Goal: Task Accomplishment & Management: Complete application form

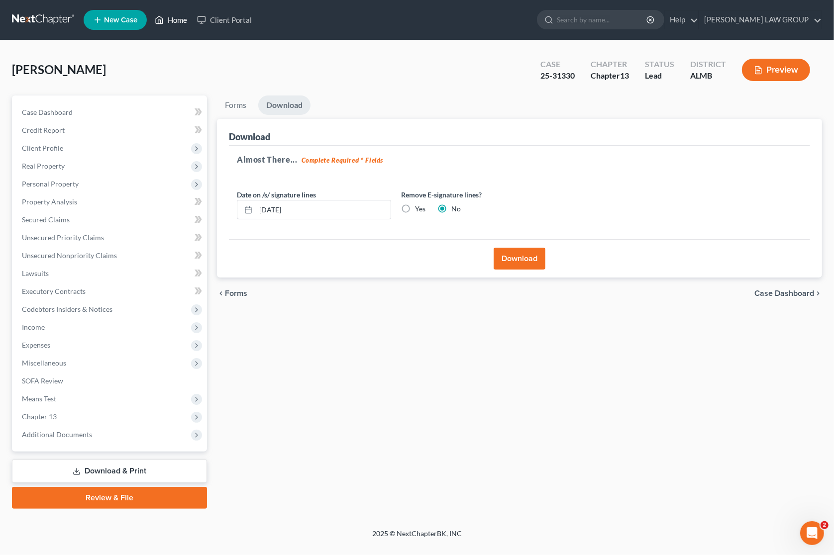
click at [178, 18] on link "Home" at bounding box center [171, 20] width 42 height 18
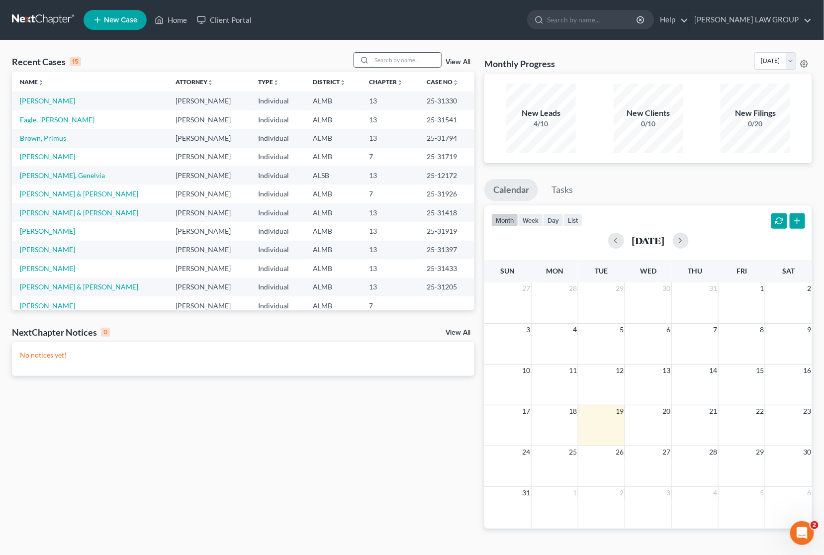
click at [407, 56] on input "search" at bounding box center [407, 60] width 70 height 14
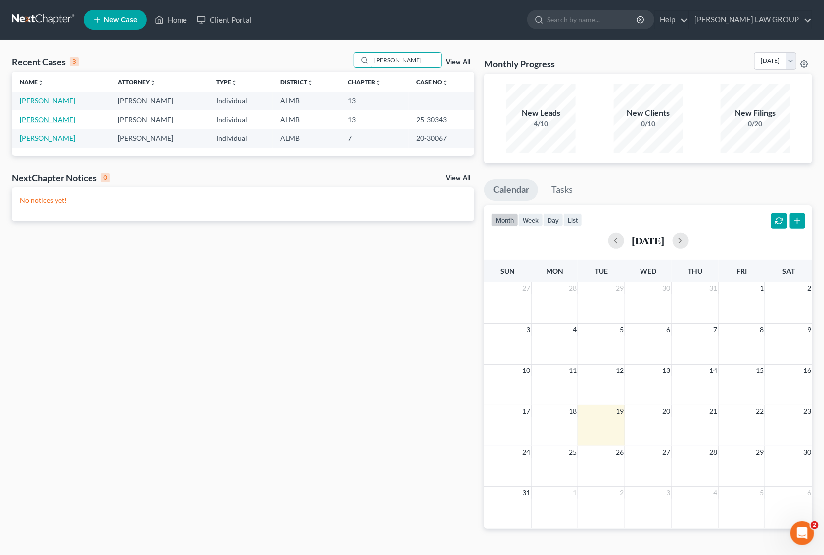
type input "[PERSON_NAME]"
click at [52, 118] on link "[PERSON_NAME]" at bounding box center [47, 119] width 55 height 8
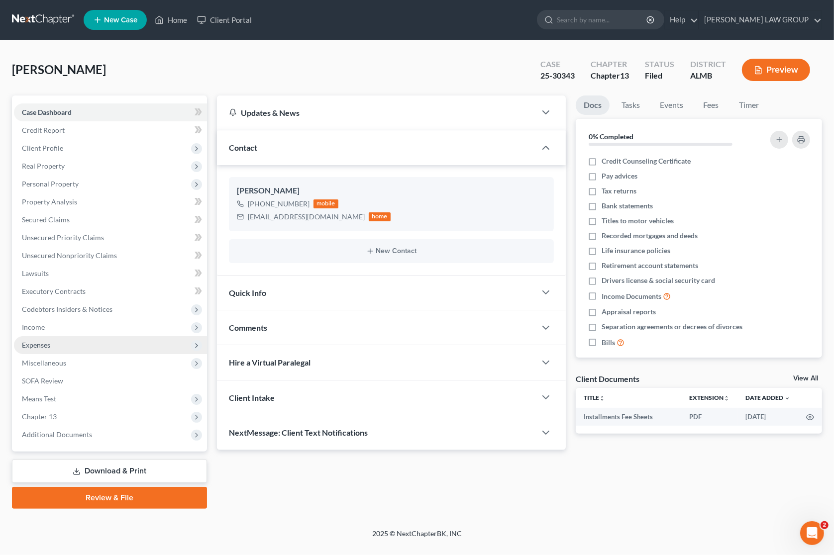
click at [45, 347] on span "Expenses" at bounding box center [36, 345] width 28 height 8
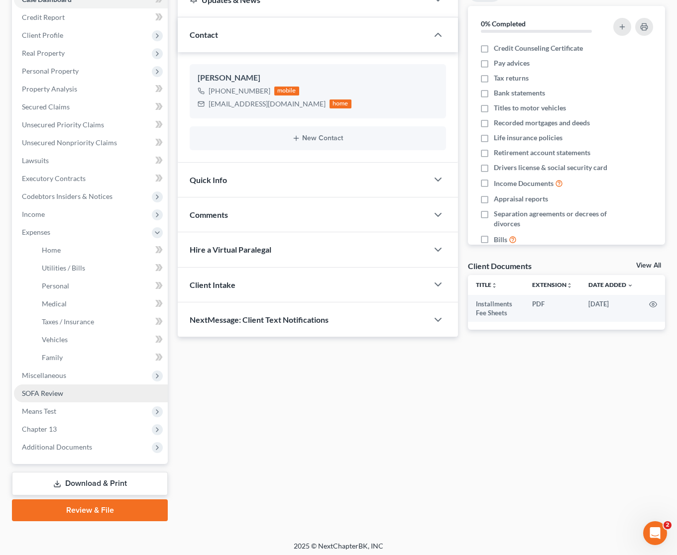
scroll to position [116, 0]
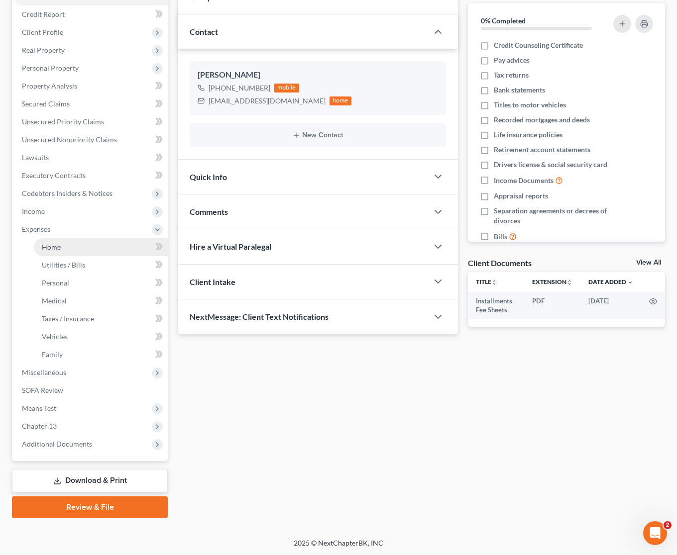
click at [51, 246] on span "Home" at bounding box center [51, 247] width 19 height 8
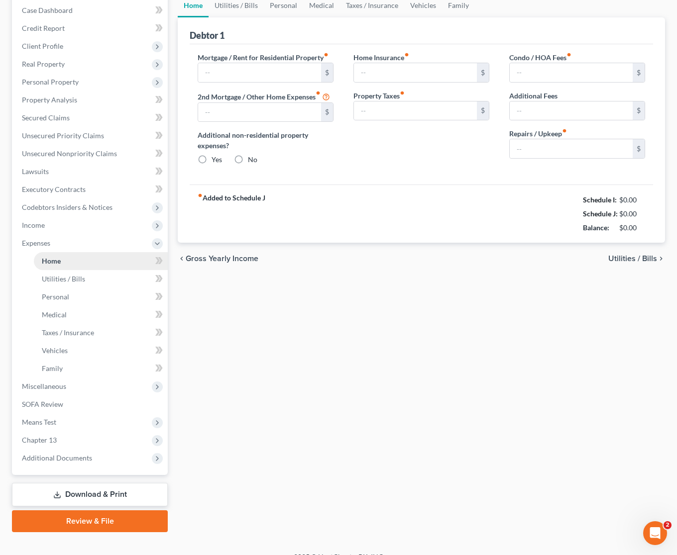
type input "763.00"
type input "0.00"
radio input "true"
type input "0.00"
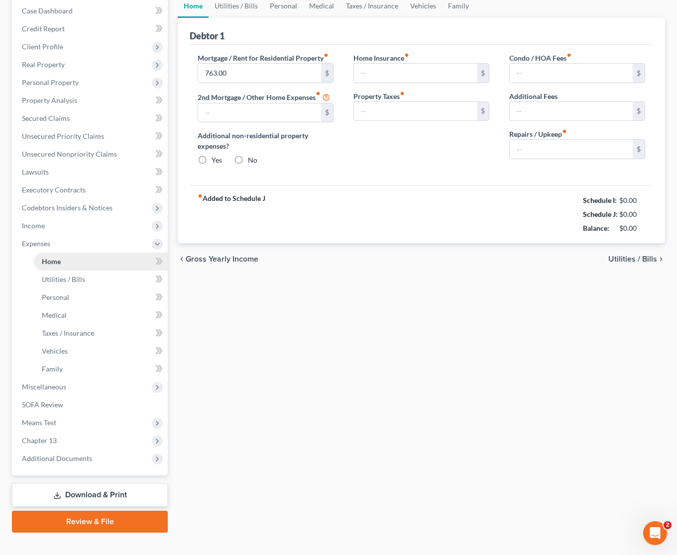
type input "0.00"
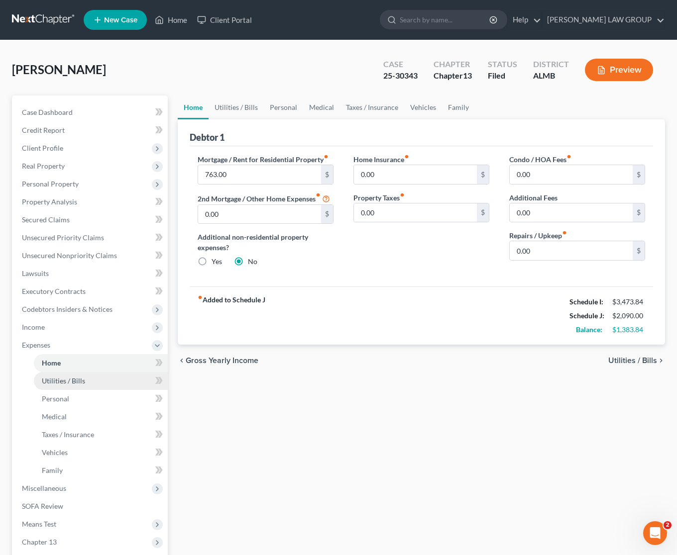
click at [82, 379] on span "Utilities / Bills" at bounding box center [63, 381] width 43 height 8
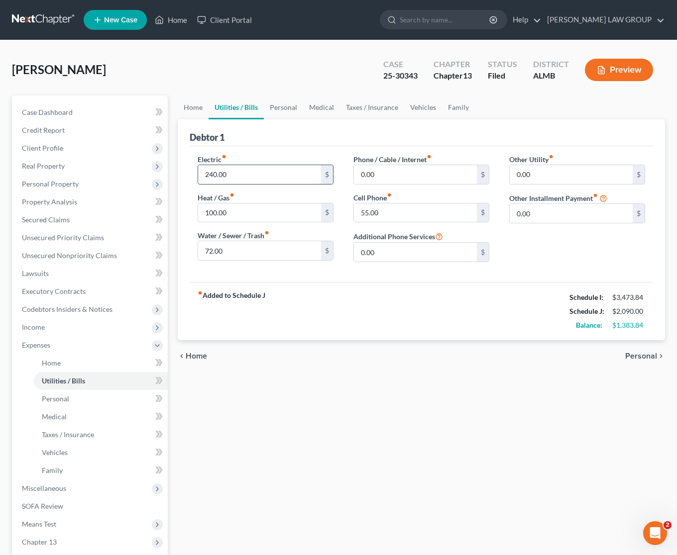
click at [247, 175] on input "240.00" at bounding box center [259, 174] width 123 height 19
type input "350"
click at [75, 416] on link "Medical" at bounding box center [101, 417] width 134 height 18
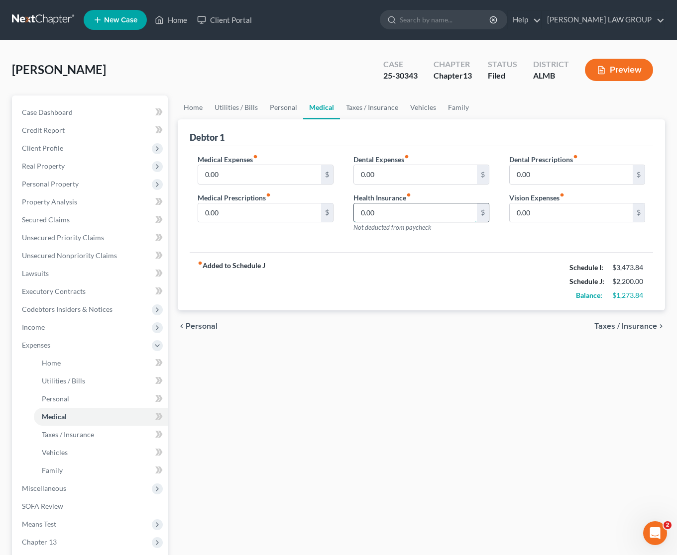
click at [414, 216] on input "0.00" at bounding box center [415, 213] width 123 height 19
click at [56, 331] on span "Income" at bounding box center [91, 327] width 154 height 18
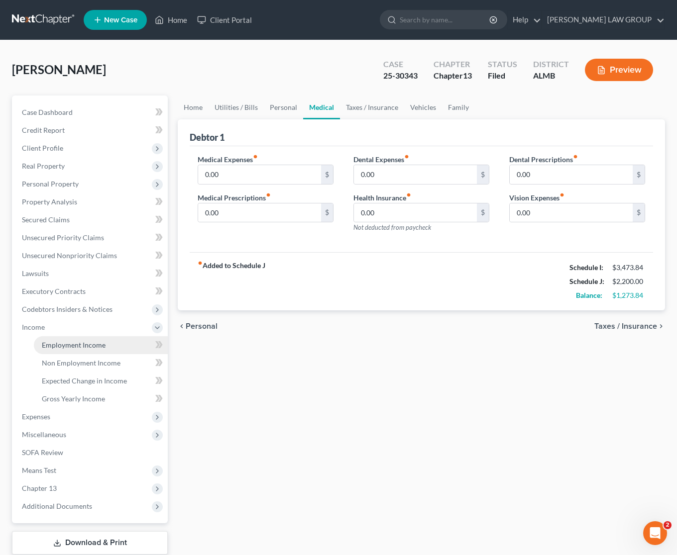
click at [62, 344] on span "Employment Income" at bounding box center [74, 345] width 64 height 8
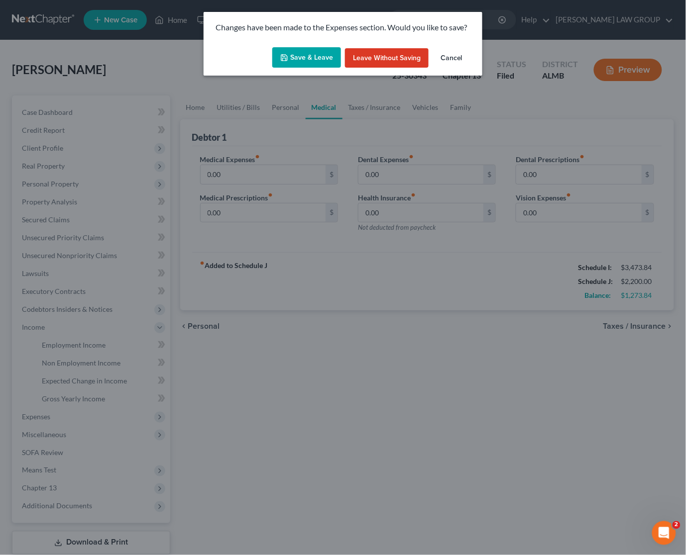
click at [305, 63] on button "Save & Leave" at bounding box center [306, 57] width 69 height 21
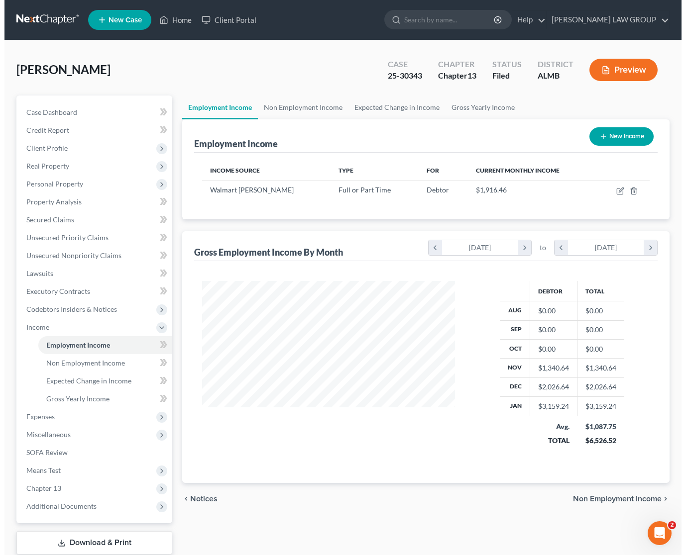
scroll to position [179, 272]
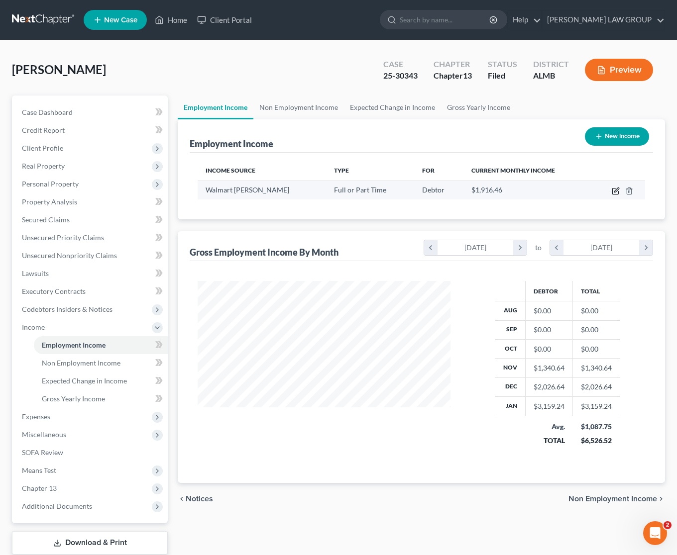
click at [612, 189] on icon "button" at bounding box center [616, 191] width 8 height 8
select select "0"
select select "2"
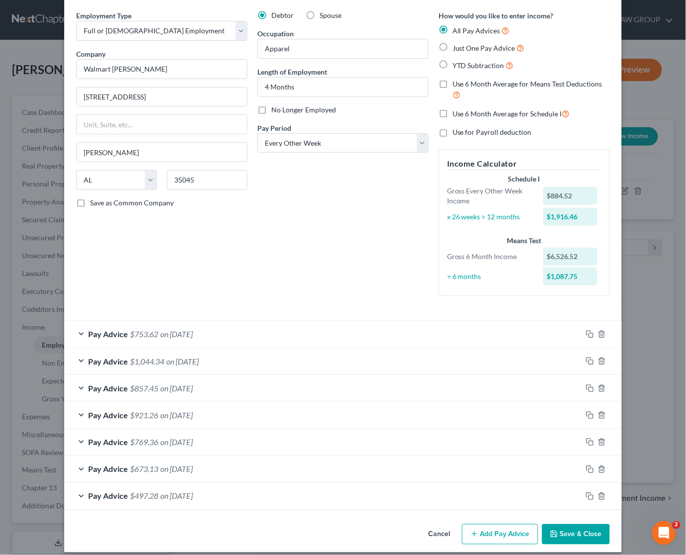
scroll to position [46, 0]
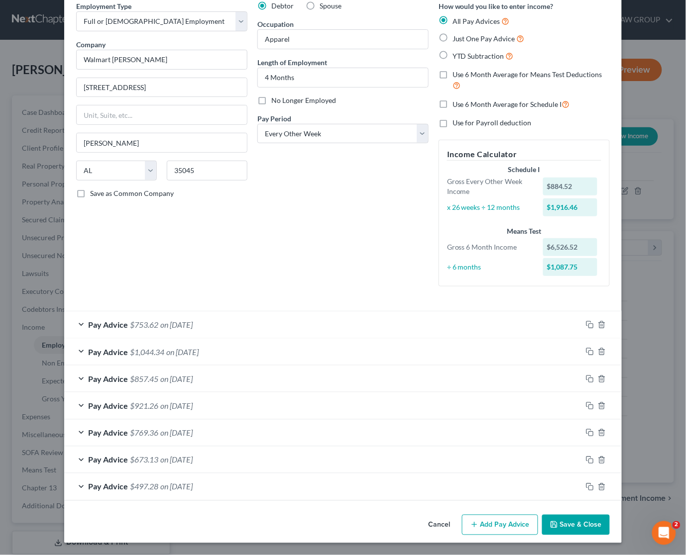
click at [237, 317] on div "Pay Advice $753.62 on [DATE]" at bounding box center [322, 324] width 517 height 26
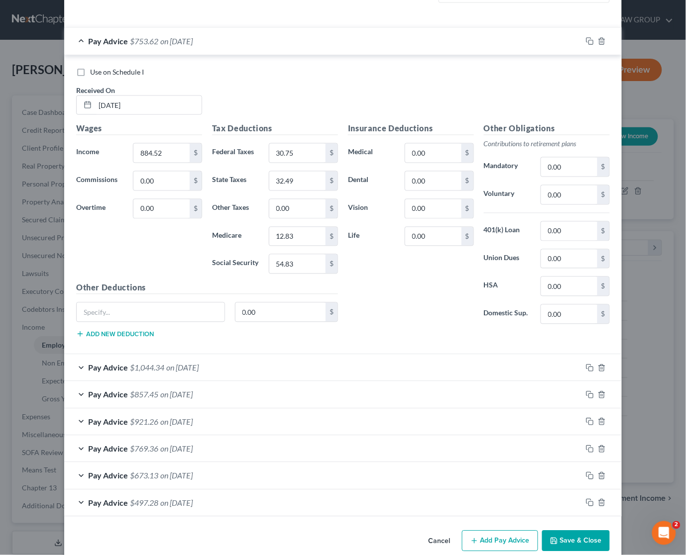
scroll to position [347, 0]
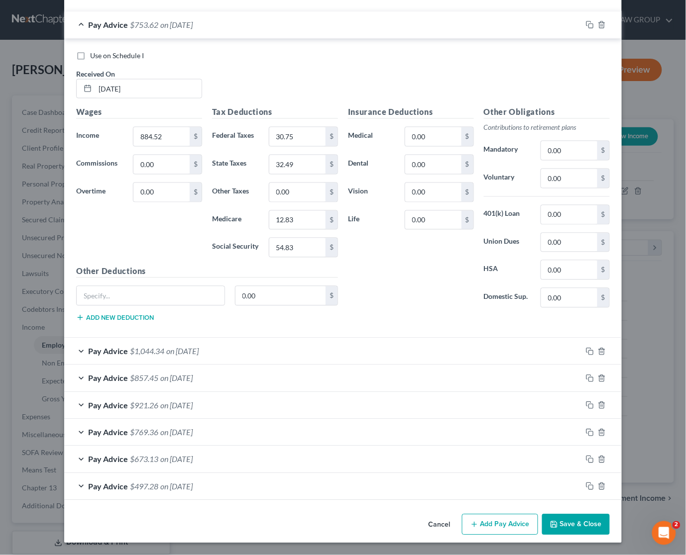
click at [237, 350] on div "Pay Advice $1,044.34 on [DATE]" at bounding box center [322, 351] width 517 height 26
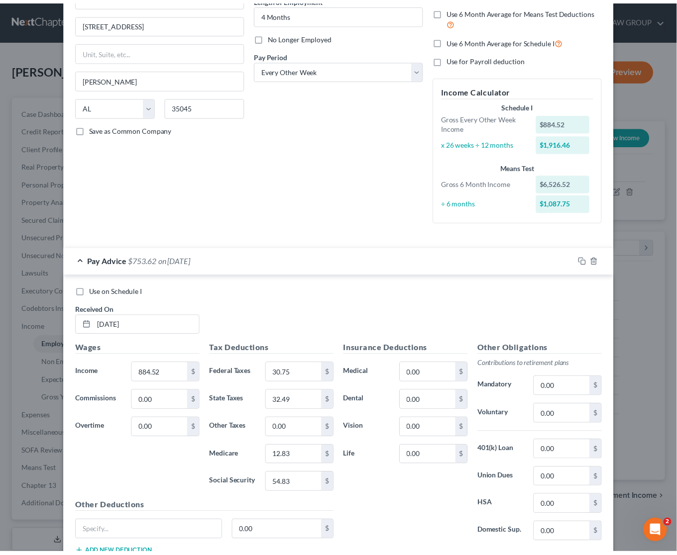
scroll to position [0, 0]
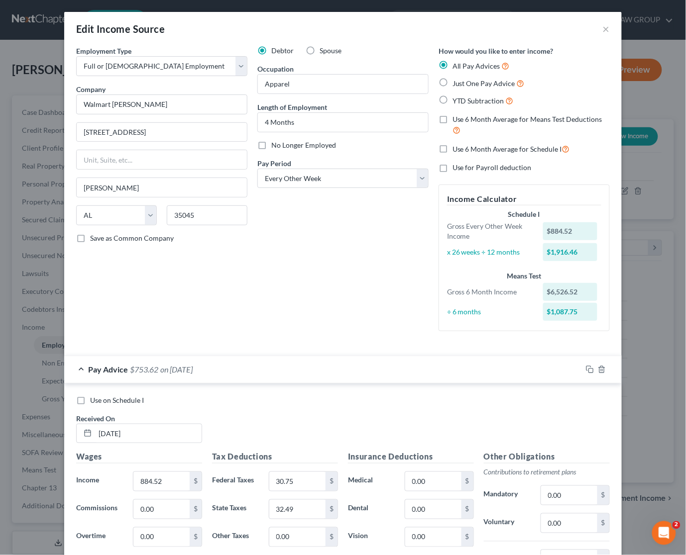
click at [593, 29] on div "Edit Income Source ×" at bounding box center [342, 29] width 557 height 34
click at [603, 28] on button "×" at bounding box center [606, 29] width 7 height 12
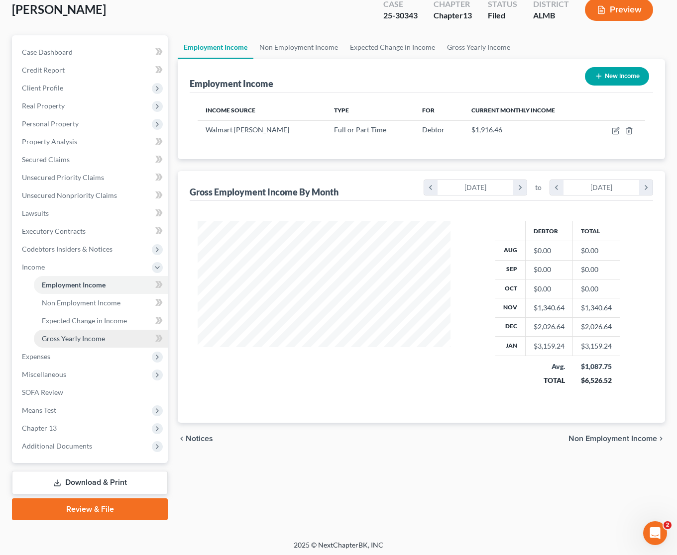
scroll to position [62, 0]
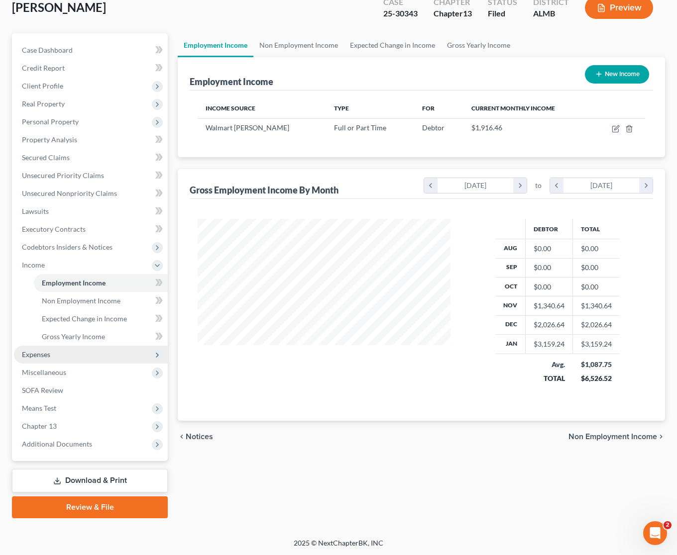
click at [79, 352] on span "Expenses" at bounding box center [91, 355] width 154 height 18
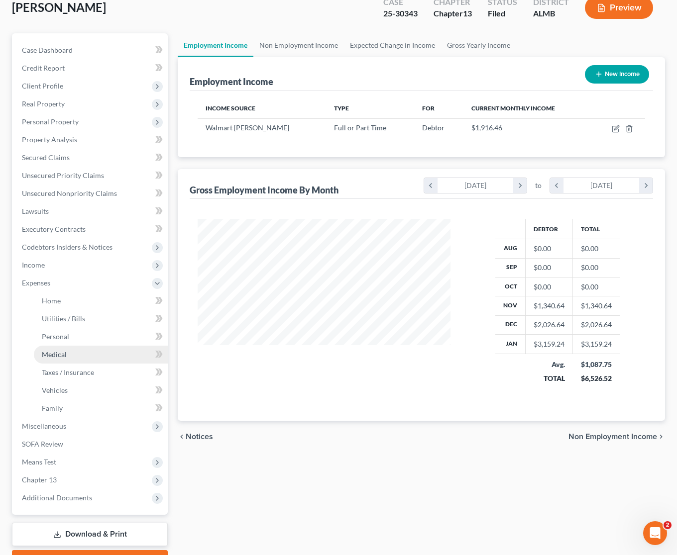
click at [94, 354] on link "Medical" at bounding box center [101, 355] width 134 height 18
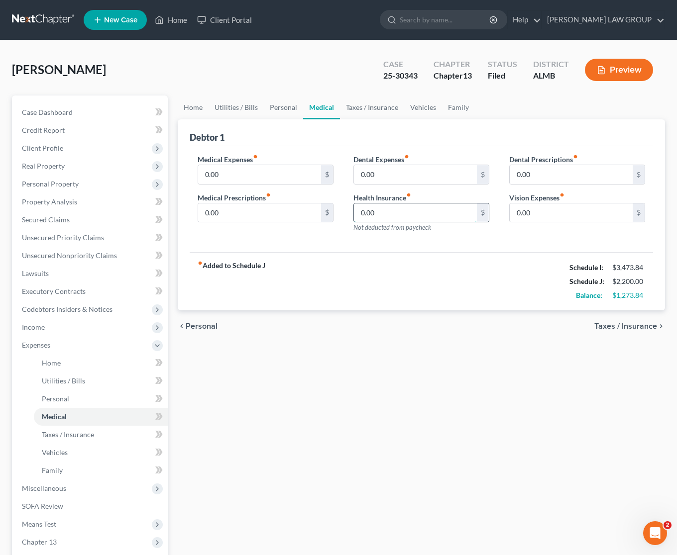
click at [404, 210] on input "0.00" at bounding box center [415, 213] width 123 height 19
type input "241"
click at [63, 360] on link "Home" at bounding box center [101, 363] width 134 height 18
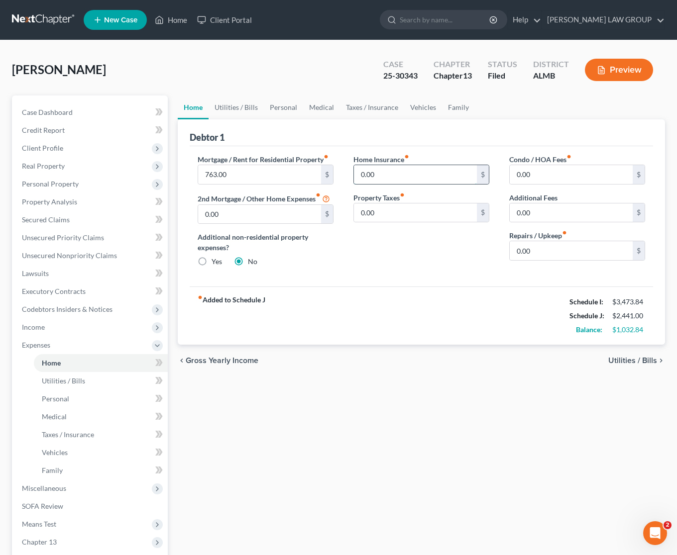
click at [388, 176] on input "0.00" at bounding box center [415, 174] width 123 height 19
type input "170"
click at [85, 396] on link "Personal" at bounding box center [101, 399] width 134 height 18
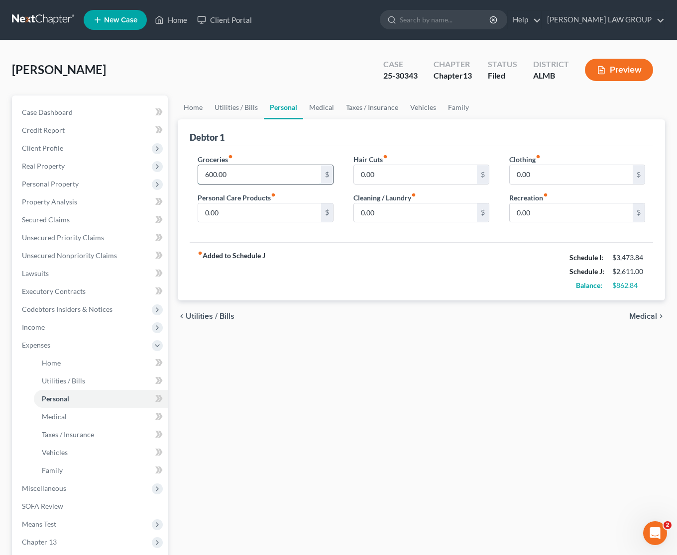
click at [254, 171] on input "600.00" at bounding box center [259, 174] width 123 height 19
type input "850"
click at [317, 361] on div "Home Utilities / Bills Personal Medical Taxes / Insurance Vehicles Family Debto…" at bounding box center [421, 365] width 497 height 539
click at [75, 448] on link "Vehicles" at bounding box center [101, 453] width 134 height 18
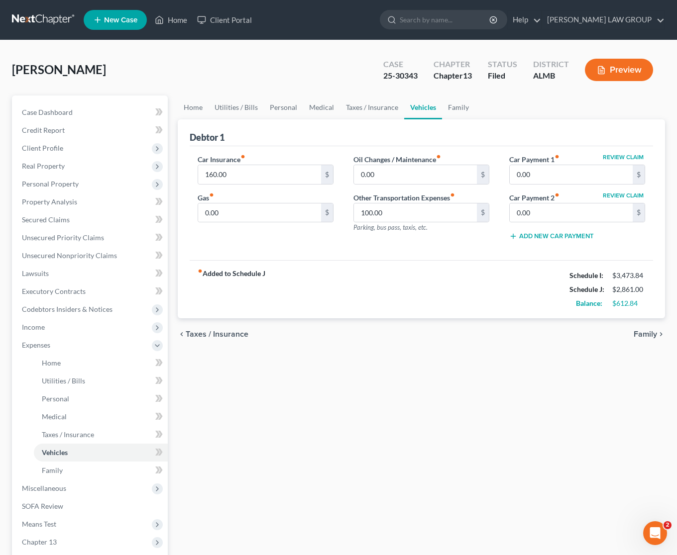
click at [242, 224] on div "Car Insurance fiber_manual_record 160.00 $ Gas fiber_manual_record 0.00 $" at bounding box center [266, 201] width 156 height 95
click at [244, 216] on input "0.00" at bounding box center [259, 213] width 123 height 19
type input "100"
click at [86, 381] on link "Utilities / Bills" at bounding box center [101, 381] width 134 height 18
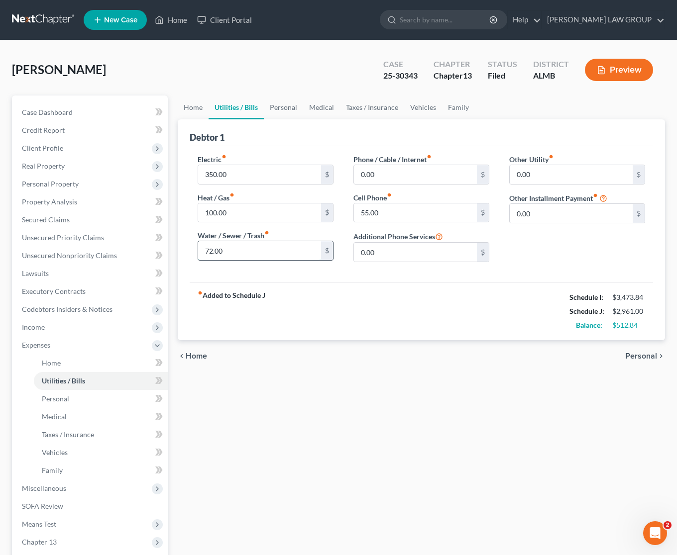
click at [260, 253] on input "72.00" at bounding box center [259, 250] width 123 height 19
type input "90"
click at [231, 407] on div "Home Utilities / Bills Personal Medical Taxes / Insurance Vehicles Family Debto…" at bounding box center [421, 365] width 497 height 539
click at [83, 404] on link "Personal" at bounding box center [101, 399] width 134 height 18
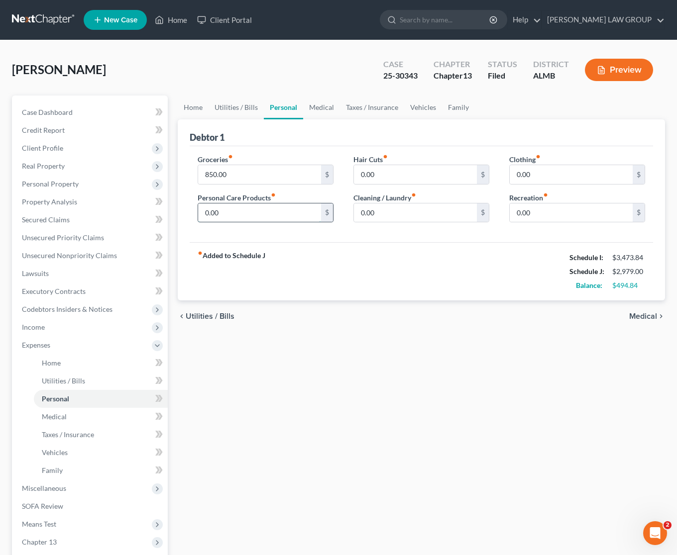
click at [289, 213] on input "0.00" at bounding box center [259, 213] width 123 height 19
click at [366, 316] on div "chevron_left Utilities / Bills Medical chevron_right" at bounding box center [421, 317] width 487 height 32
click at [254, 364] on div "Home Utilities / Bills Personal Medical Taxes / Insurance Vehicles Family Debto…" at bounding box center [421, 365] width 497 height 539
click at [78, 199] on link "Property Analysis" at bounding box center [91, 202] width 154 height 18
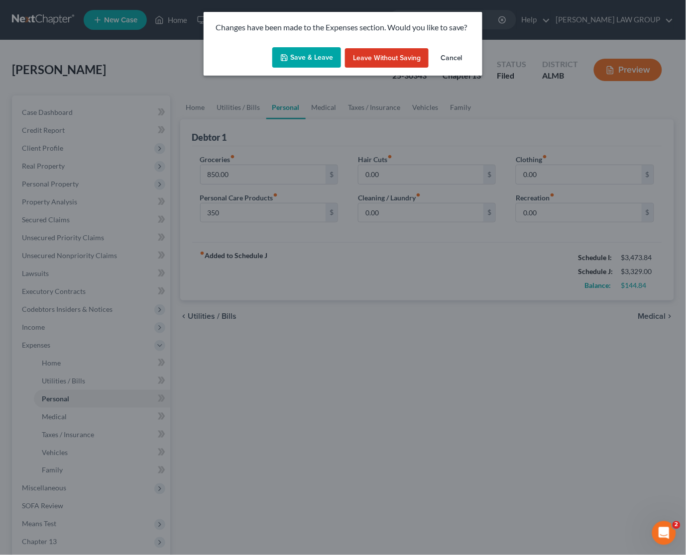
click at [317, 55] on button "Save & Leave" at bounding box center [306, 57] width 69 height 21
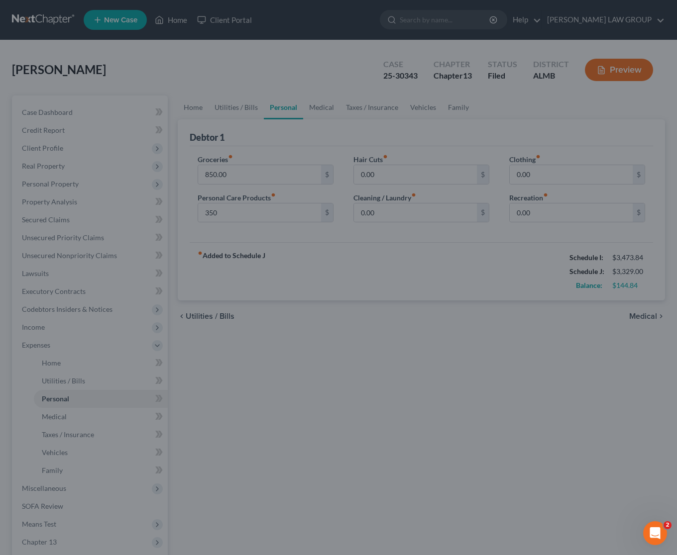
type input "350.00"
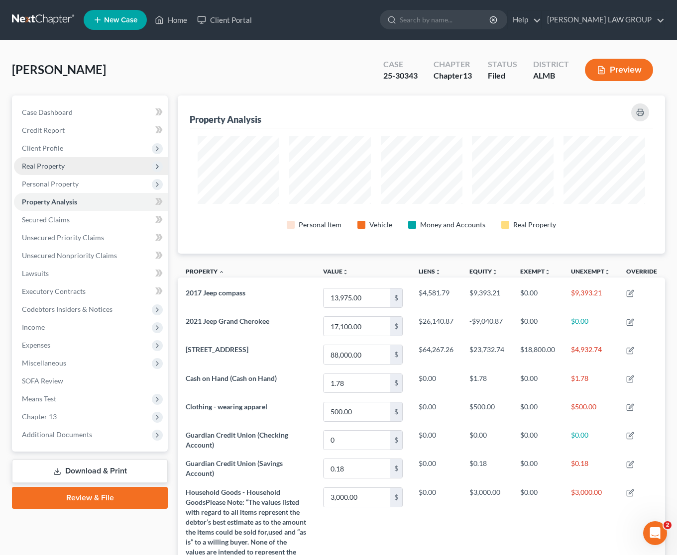
click at [61, 168] on span "Real Property" at bounding box center [43, 166] width 43 height 8
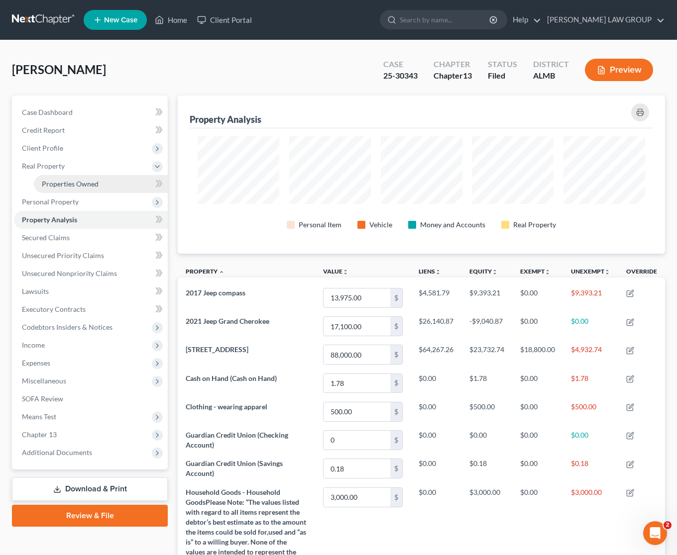
click at [63, 183] on span "Properties Owned" at bounding box center [70, 184] width 57 height 8
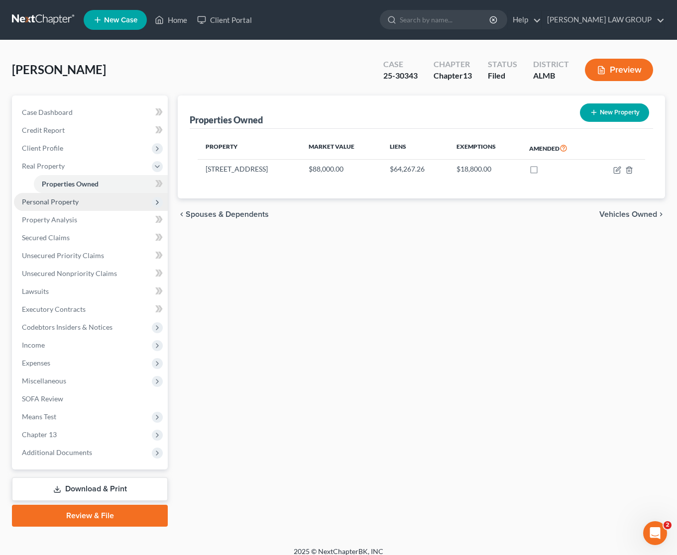
click at [94, 203] on span "Personal Property" at bounding box center [91, 202] width 154 height 18
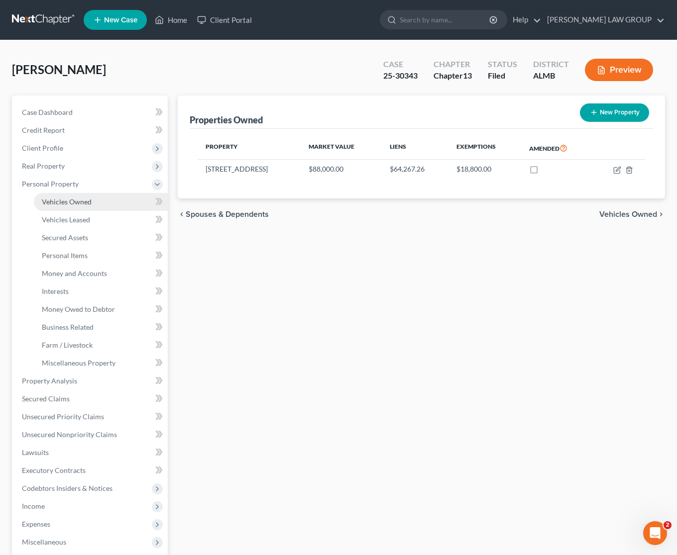
click at [88, 199] on span "Vehicles Owned" at bounding box center [67, 202] width 50 height 8
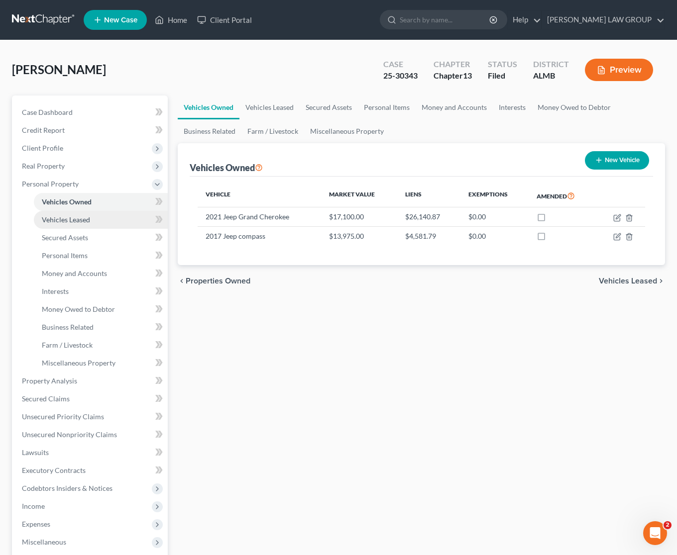
click at [81, 219] on span "Vehicles Leased" at bounding box center [66, 219] width 48 height 8
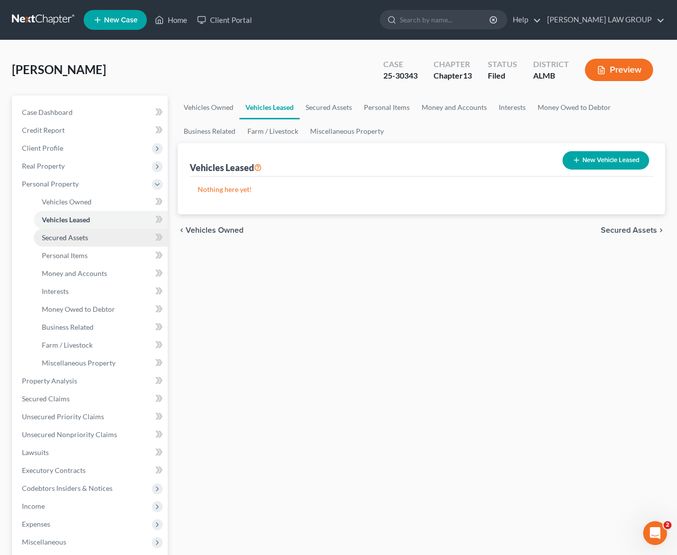
click at [77, 233] on span "Secured Assets" at bounding box center [65, 237] width 46 height 8
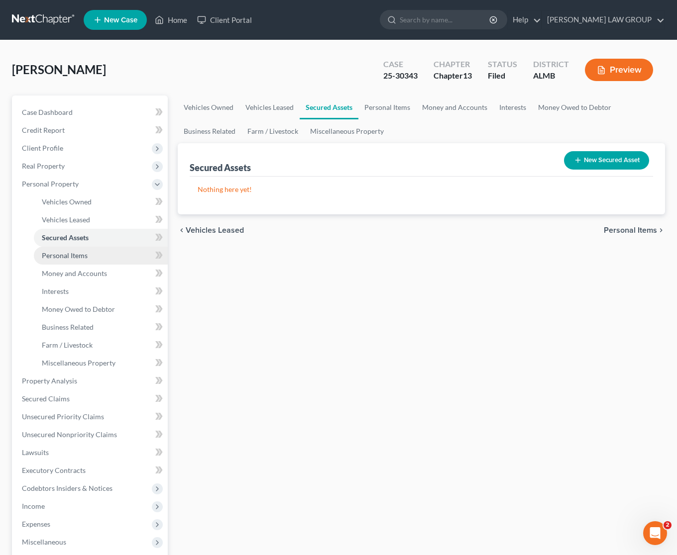
click at [78, 250] on link "Personal Items" at bounding box center [101, 256] width 134 height 18
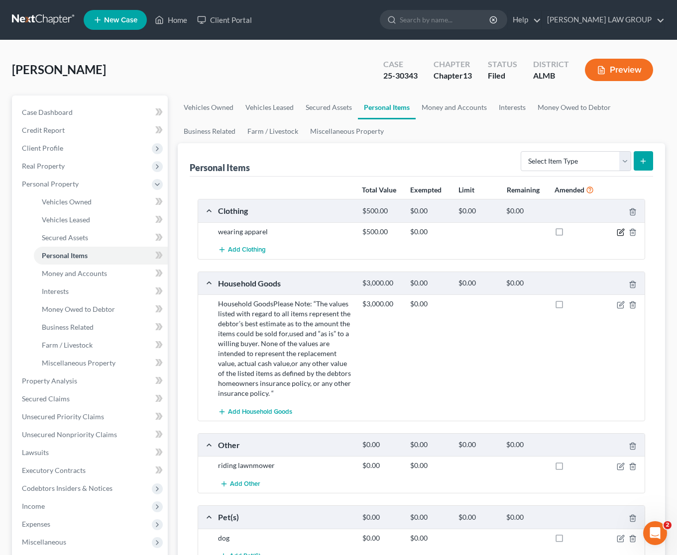
click at [618, 232] on icon "button" at bounding box center [620, 232] width 8 height 8
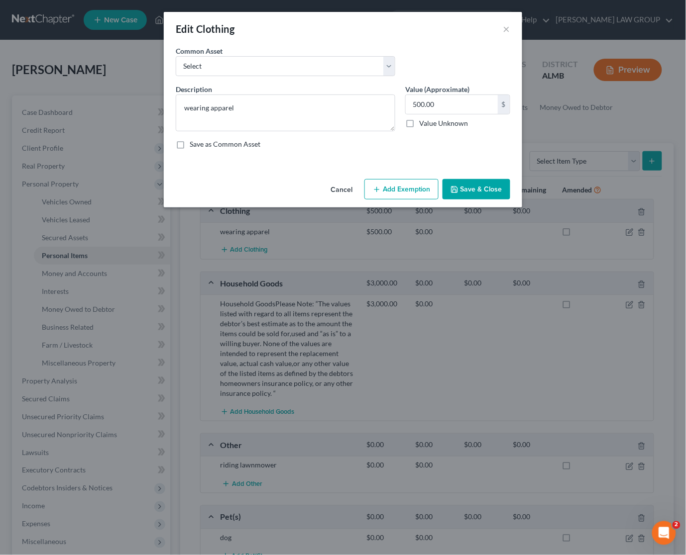
click at [410, 187] on button "Add Exemption" at bounding box center [401, 189] width 74 height 21
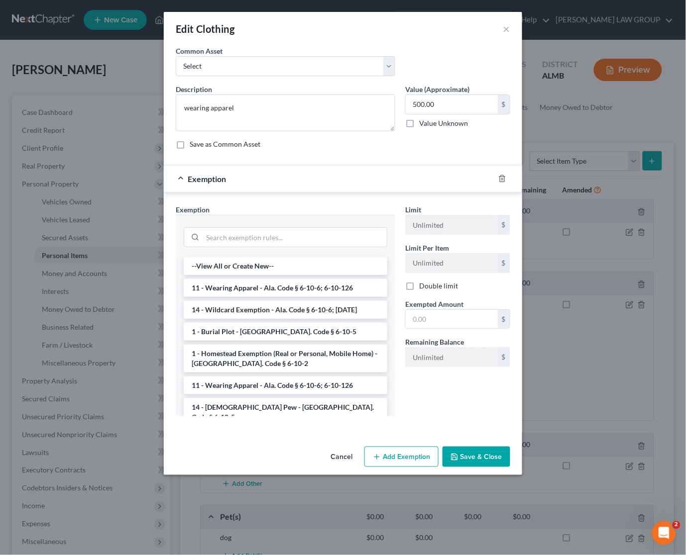
scroll to position [871, 0]
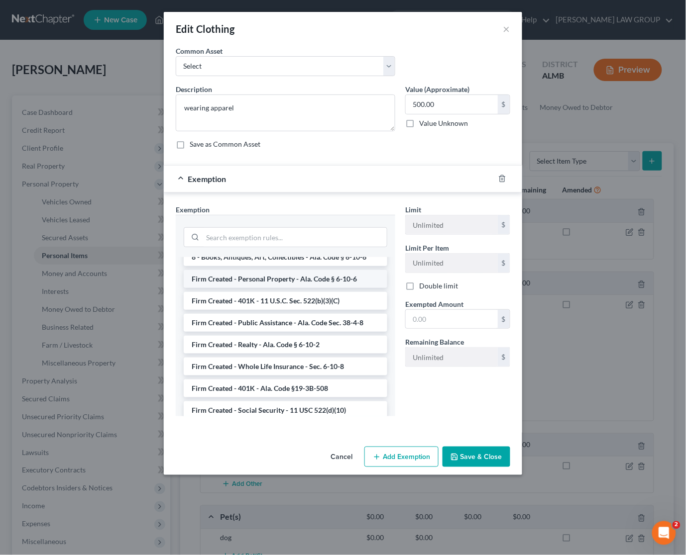
click at [319, 270] on li "Firm Created - Personal Property - Ala. Code § 6-10-6" at bounding box center [286, 279] width 204 height 18
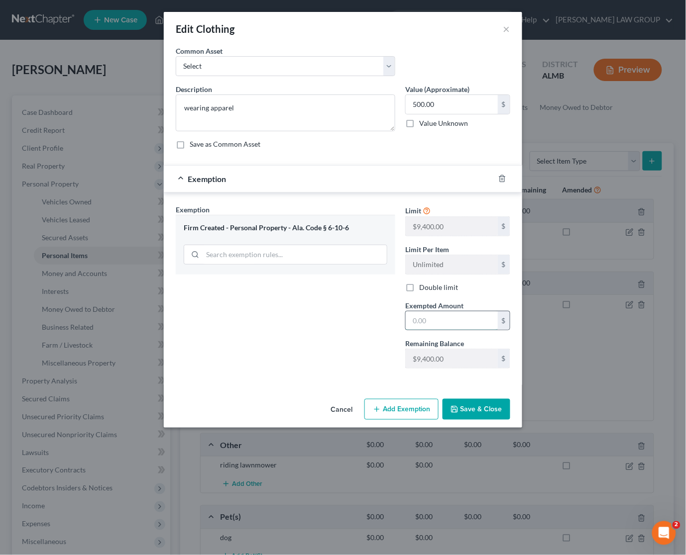
click at [458, 317] on input "text" at bounding box center [452, 320] width 92 height 19
type input "500"
click at [469, 414] on button "Save & Close" at bounding box center [476, 409] width 68 height 21
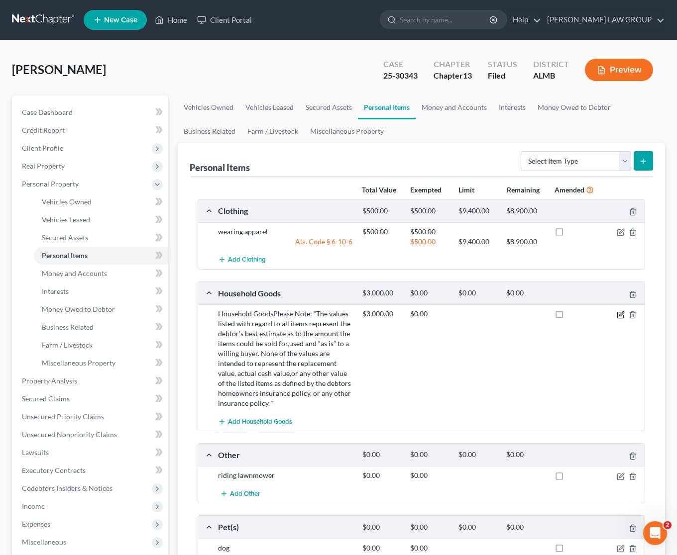
click at [618, 312] on icon "button" at bounding box center [620, 315] width 6 height 6
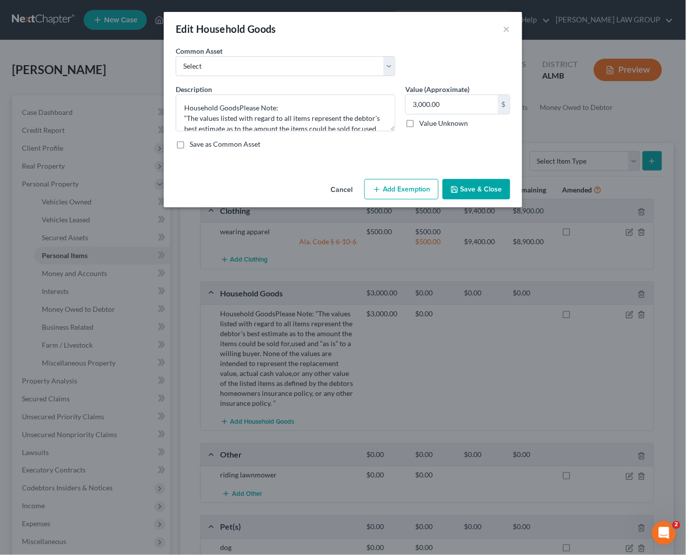
click at [389, 186] on button "Add Exemption" at bounding box center [401, 189] width 74 height 21
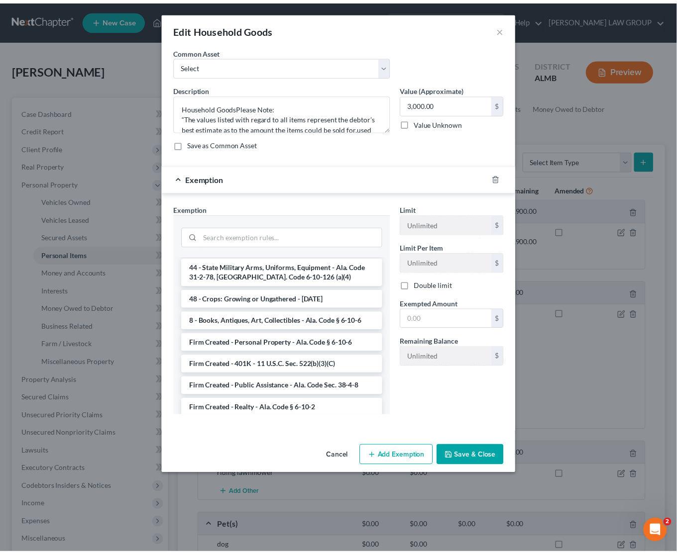
scroll to position [849, 0]
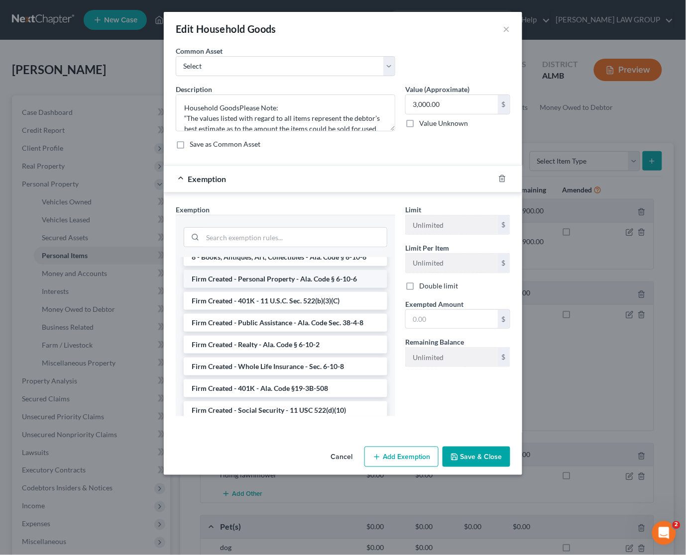
click at [329, 271] on li "Firm Created - Personal Property - Ala. Code § 6-10-6" at bounding box center [286, 279] width 204 height 18
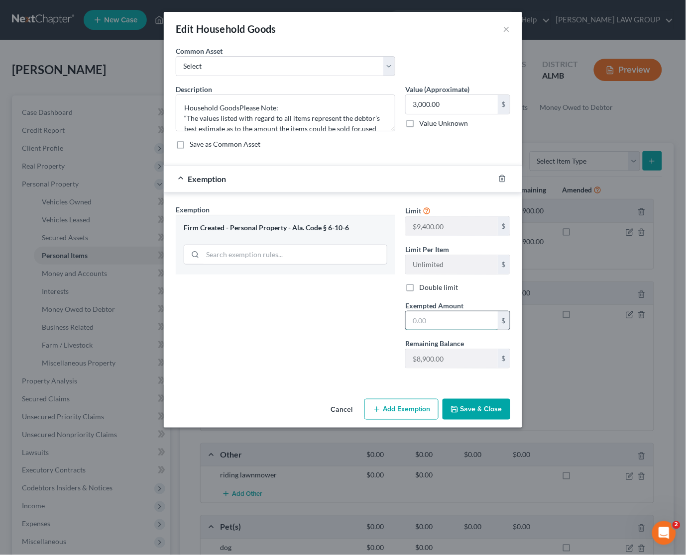
click at [456, 321] on input "text" at bounding box center [452, 320] width 92 height 19
type input "3,000"
click at [472, 411] on button "Save & Close" at bounding box center [476, 409] width 68 height 21
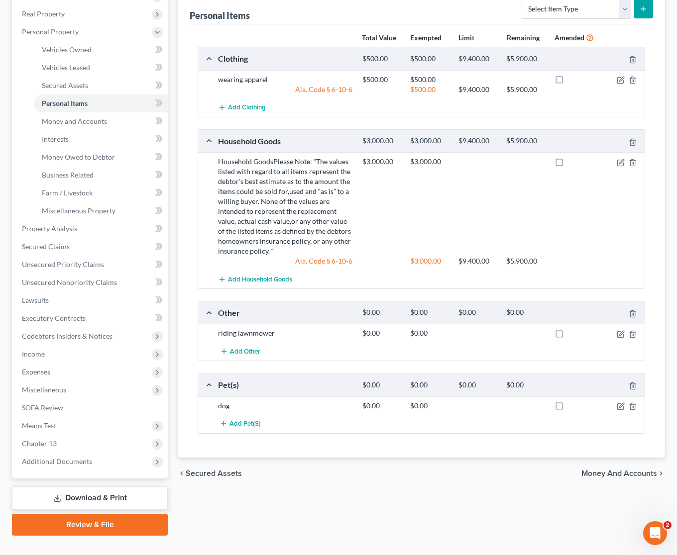
scroll to position [170, 0]
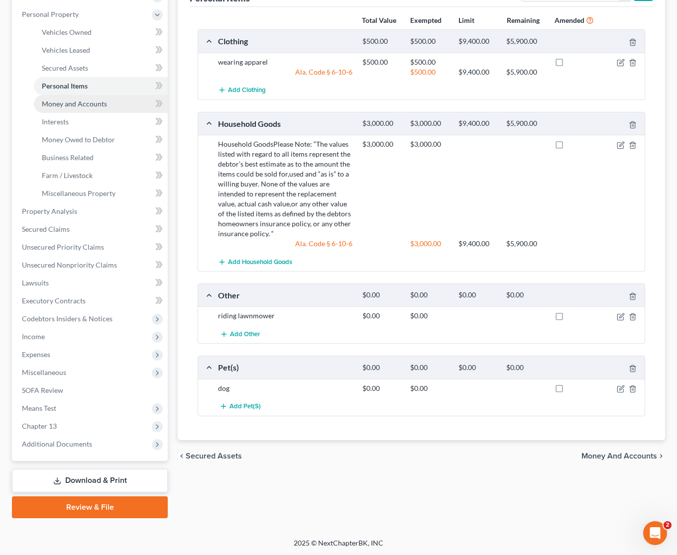
click at [65, 105] on span "Money and Accounts" at bounding box center [74, 104] width 65 height 8
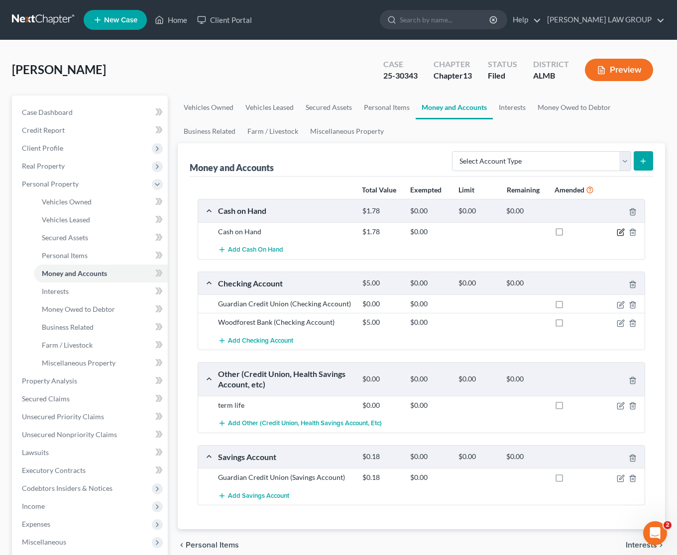
click at [621, 231] on icon "button" at bounding box center [620, 232] width 8 height 8
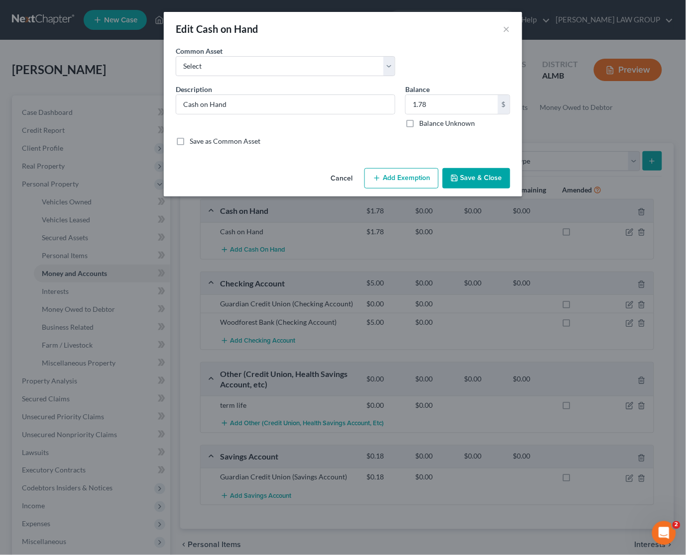
click at [396, 178] on button "Add Exemption" at bounding box center [401, 178] width 74 height 21
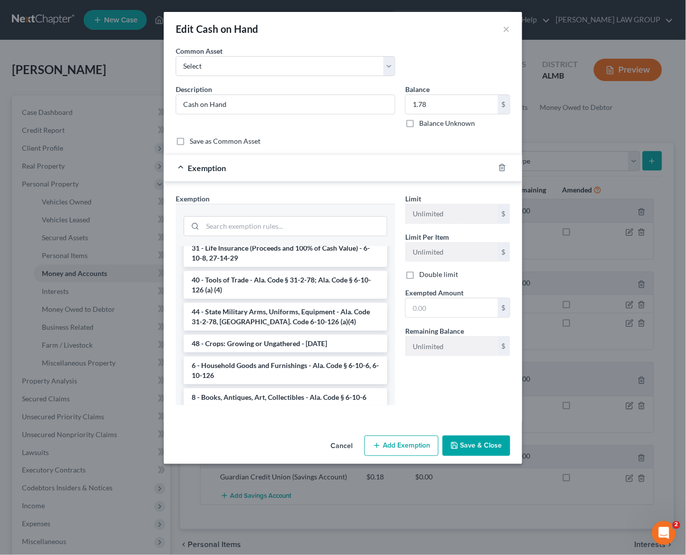
scroll to position [849, 0]
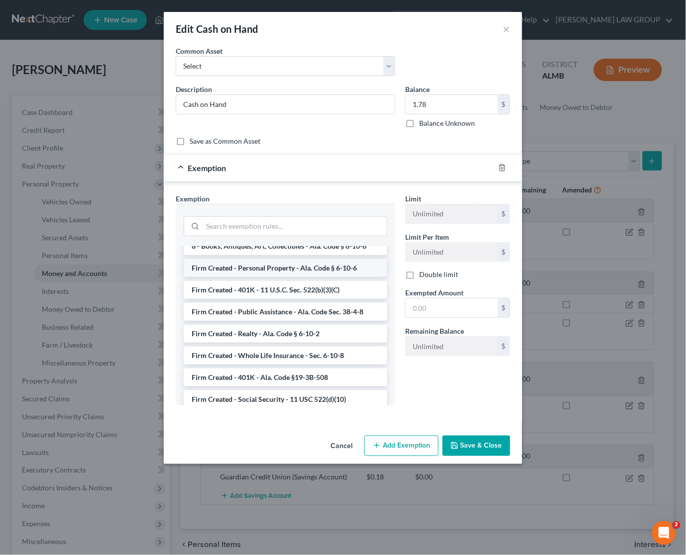
click at [317, 259] on li "Firm Created - Personal Property - Ala. Code § 6-10-6" at bounding box center [286, 268] width 204 height 18
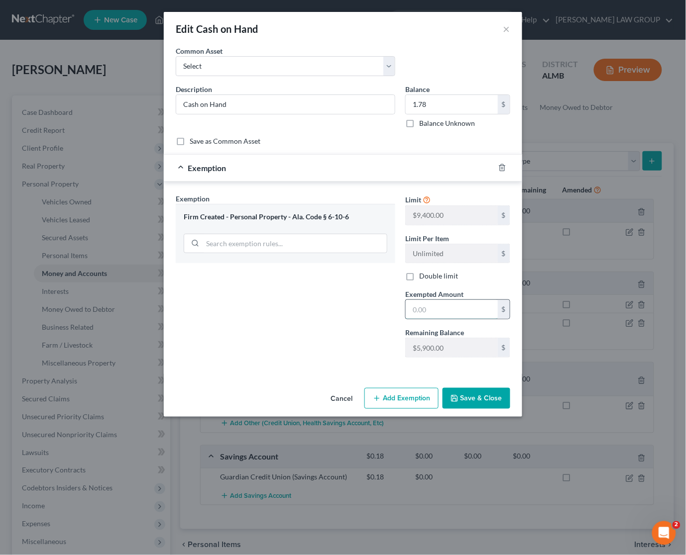
click at [433, 316] on input "text" at bounding box center [452, 309] width 92 height 19
type input "1.78"
click at [464, 398] on button "Save & Close" at bounding box center [476, 398] width 68 height 21
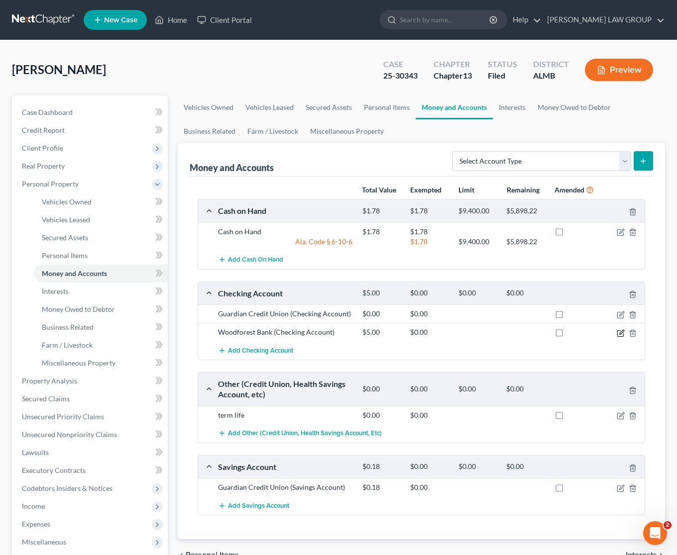
click at [617, 334] on icon "button" at bounding box center [620, 333] width 8 height 8
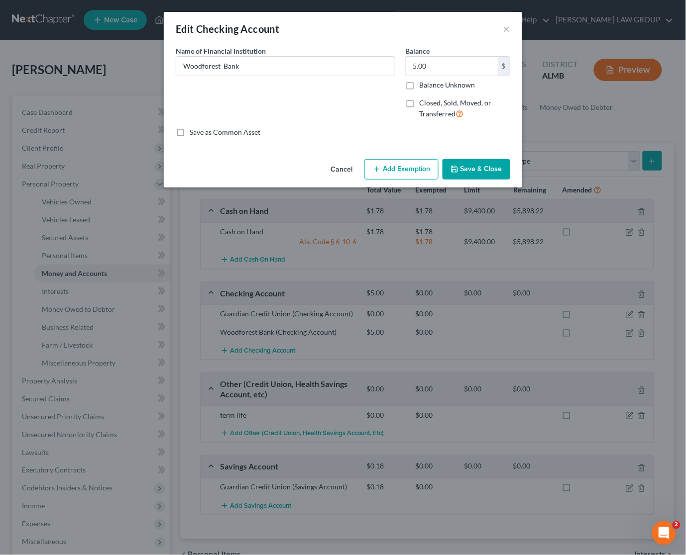
click at [401, 165] on button "Add Exemption" at bounding box center [401, 169] width 74 height 21
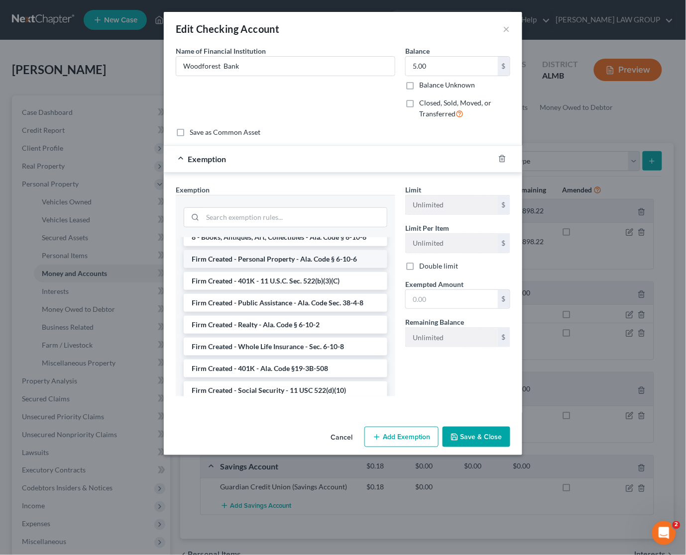
click at [325, 250] on li "Firm Created - Personal Property - Ala. Code § 6-10-6" at bounding box center [286, 259] width 204 height 18
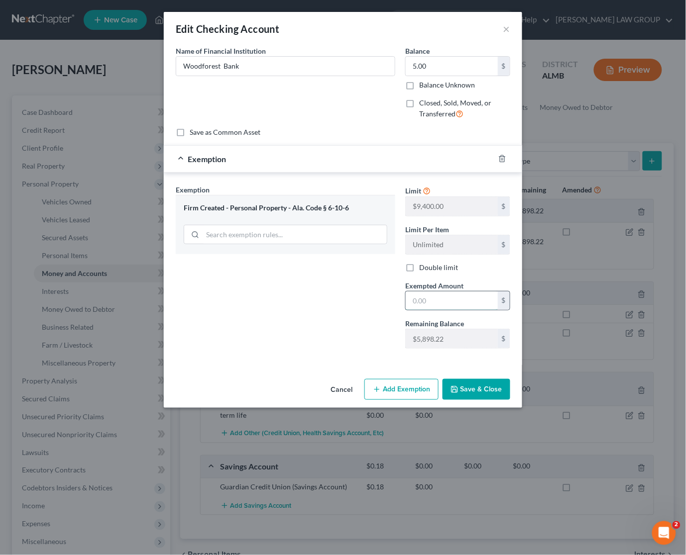
click at [433, 297] on input "text" at bounding box center [452, 301] width 92 height 19
type input "5"
click at [349, 318] on div "Exemption Set must be selected for CA. Exemption * Firm Created - Personal Prop…" at bounding box center [285, 271] width 229 height 172
click at [474, 392] on button "Save & Close" at bounding box center [476, 389] width 68 height 21
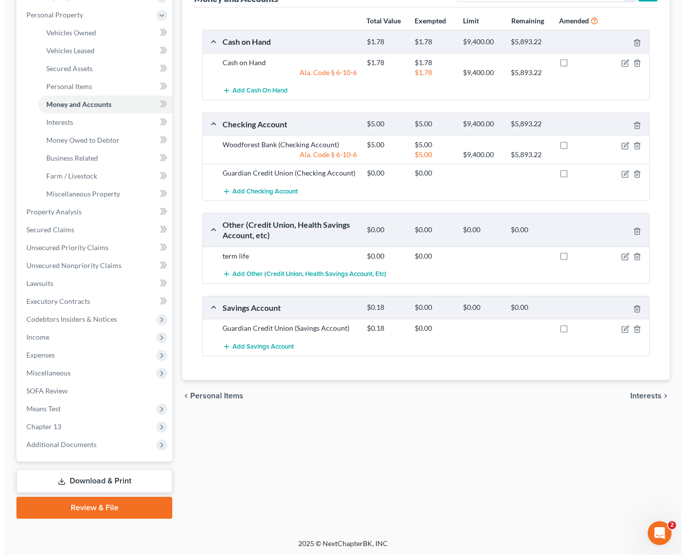
scroll to position [170, 0]
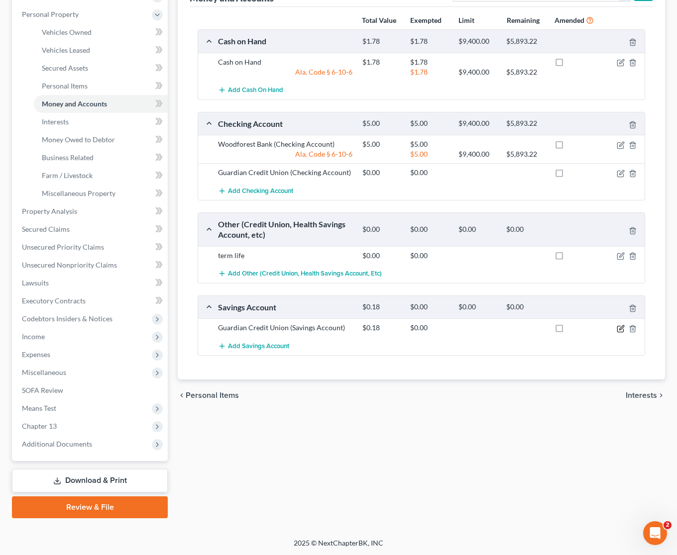
click at [619, 325] on icon "button" at bounding box center [620, 329] width 8 height 8
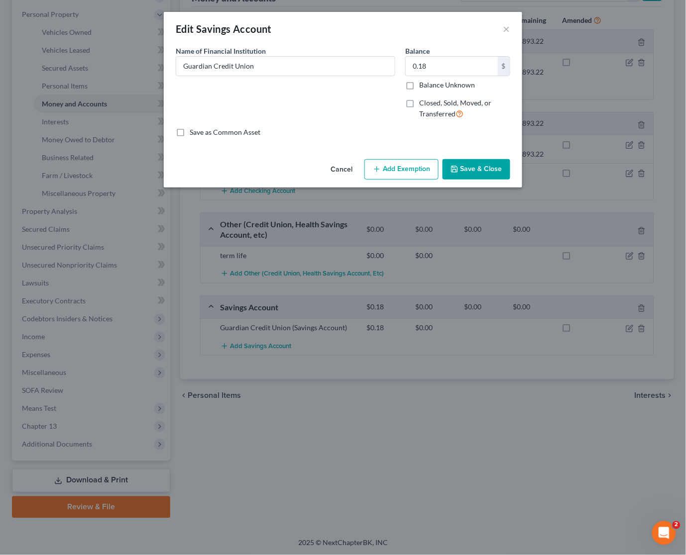
click at [391, 170] on button "Add Exemption" at bounding box center [401, 169] width 74 height 21
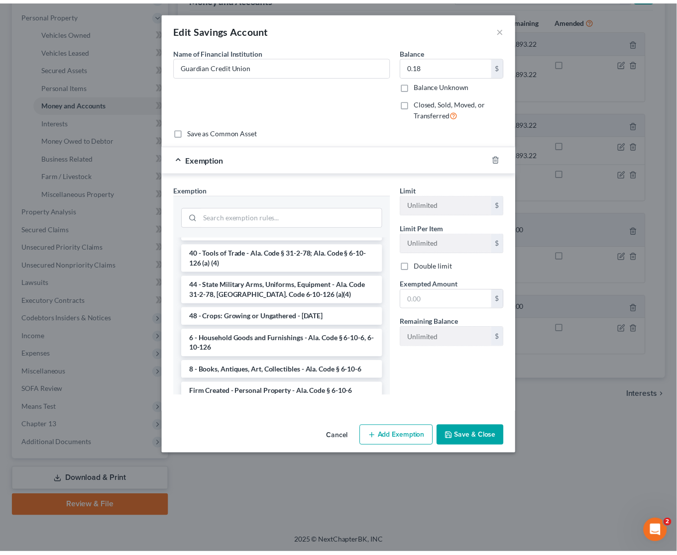
scroll to position [849, 0]
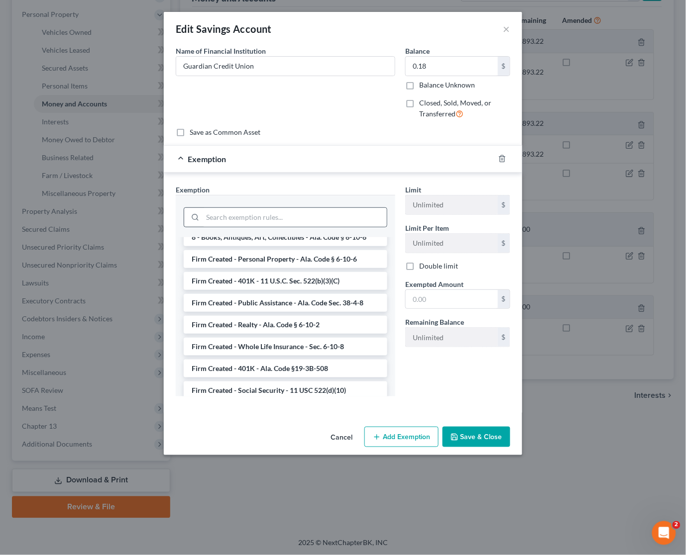
click at [326, 250] on li "Firm Created - Personal Property - Ala. Code § 6-10-6" at bounding box center [286, 259] width 204 height 18
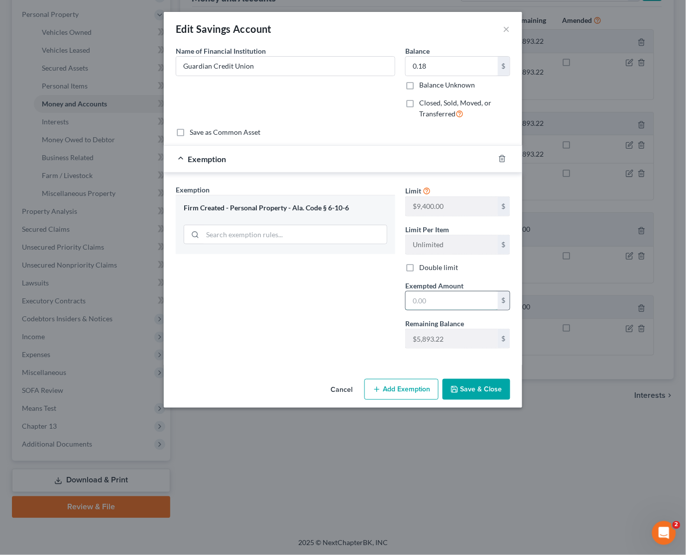
click at [446, 307] on input "text" at bounding box center [452, 301] width 92 height 19
type input "0.18"
click at [468, 391] on button "Save & Close" at bounding box center [476, 389] width 68 height 21
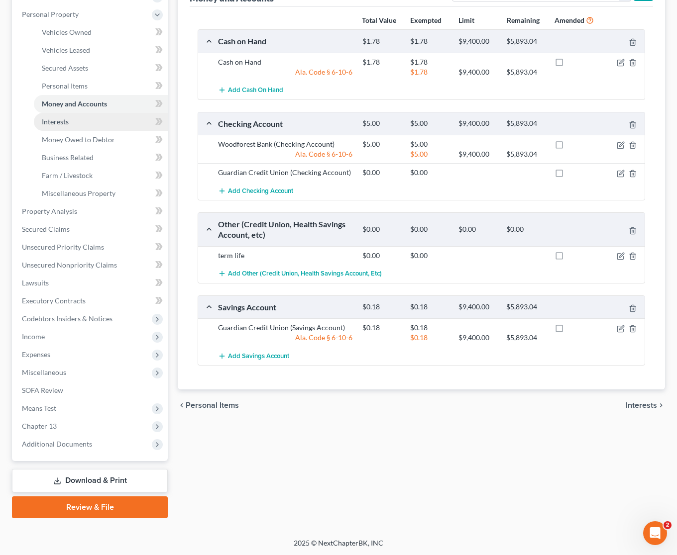
click at [71, 121] on link "Interests" at bounding box center [101, 122] width 134 height 18
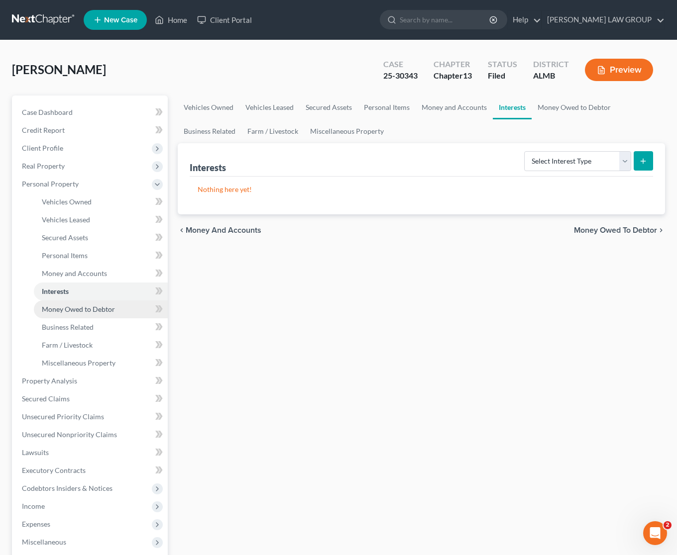
click at [78, 309] on span "Money Owed to Debtor" at bounding box center [78, 309] width 73 height 8
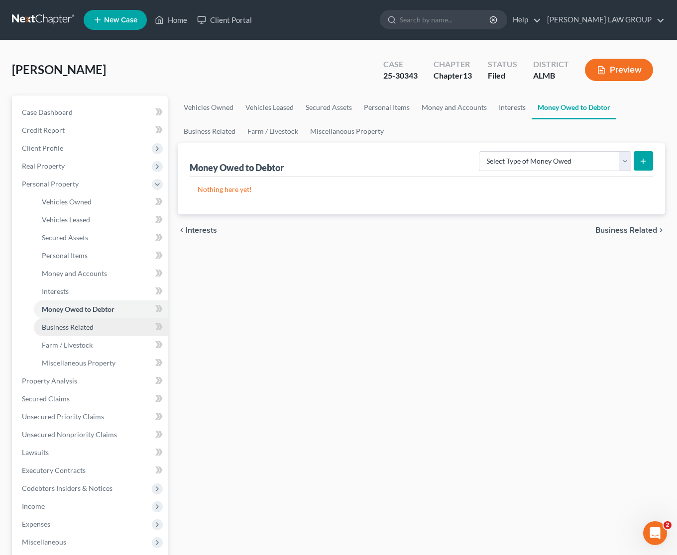
click at [57, 327] on span "Business Related" at bounding box center [68, 327] width 52 height 8
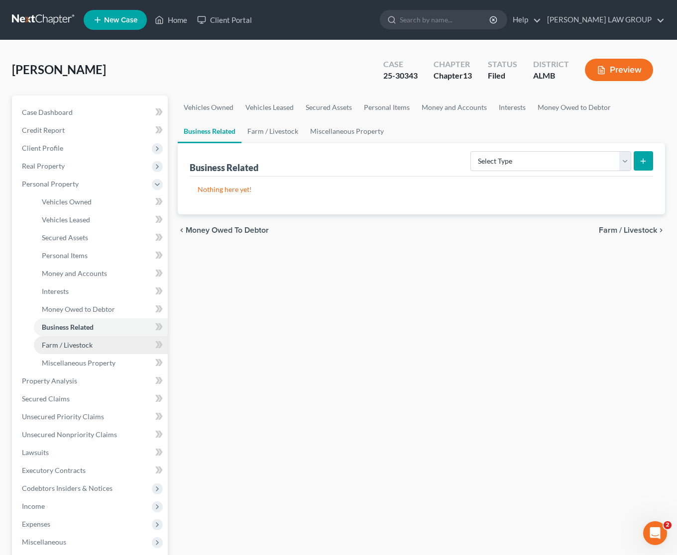
click at [58, 342] on span "Farm / Livestock" at bounding box center [67, 345] width 51 height 8
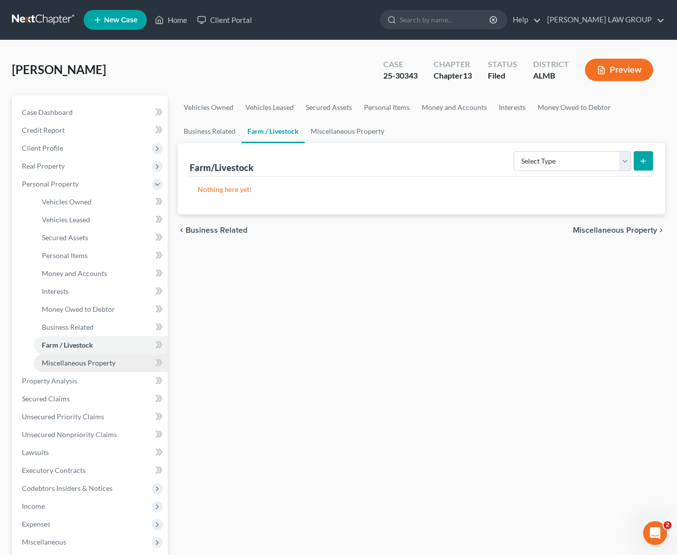
click at [54, 356] on link "Miscellaneous Property" at bounding box center [101, 363] width 134 height 18
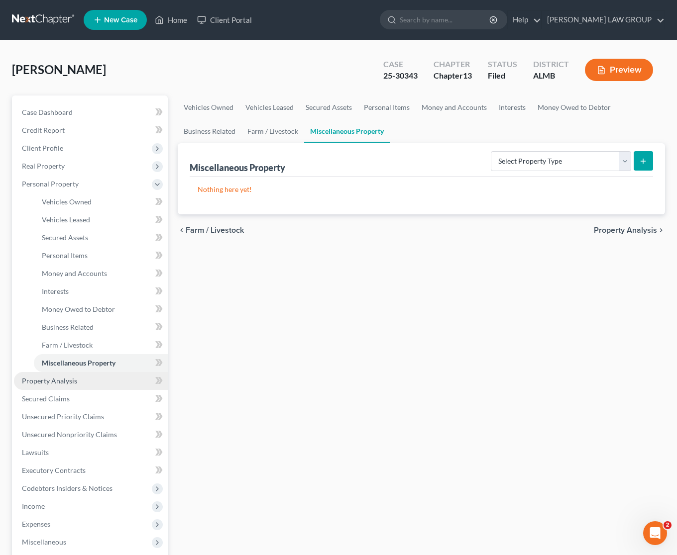
click at [54, 374] on link "Property Analysis" at bounding box center [91, 381] width 154 height 18
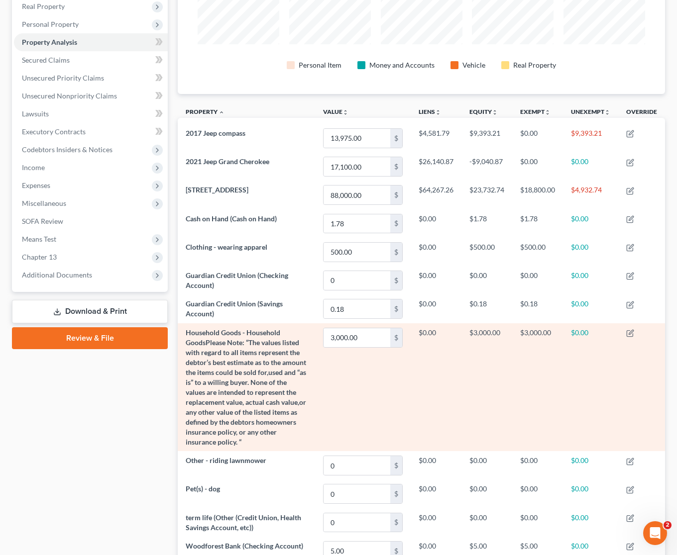
scroll to position [145, 0]
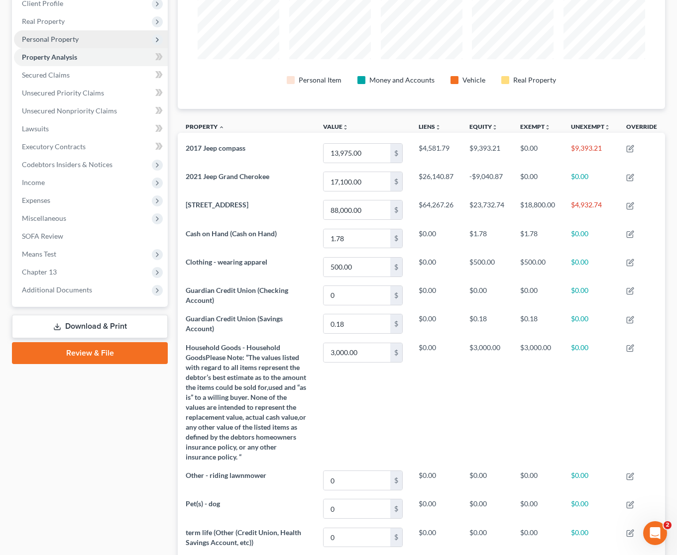
click at [54, 40] on span "Personal Property" at bounding box center [50, 39] width 57 height 8
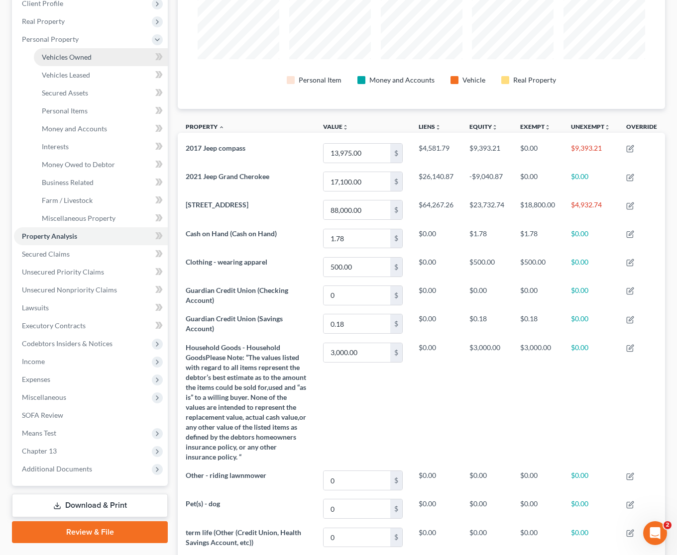
click at [71, 58] on span "Vehicles Owned" at bounding box center [67, 57] width 50 height 8
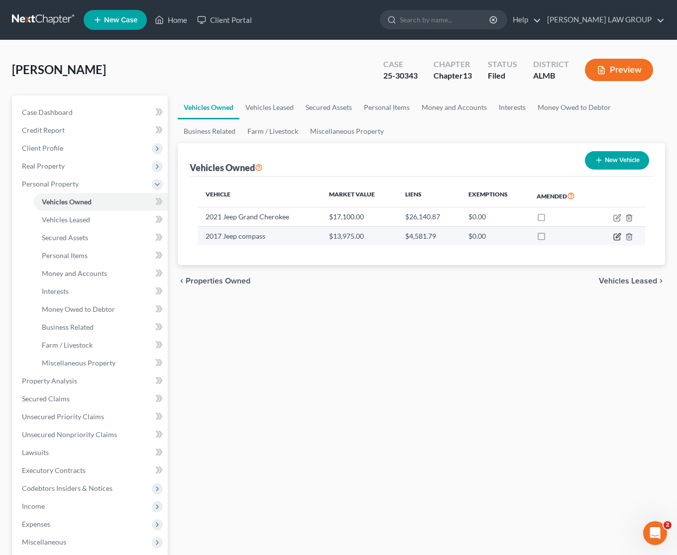
click at [615, 235] on icon "button" at bounding box center [617, 237] width 8 height 8
select select "0"
select select "9"
select select "2"
select select "0"
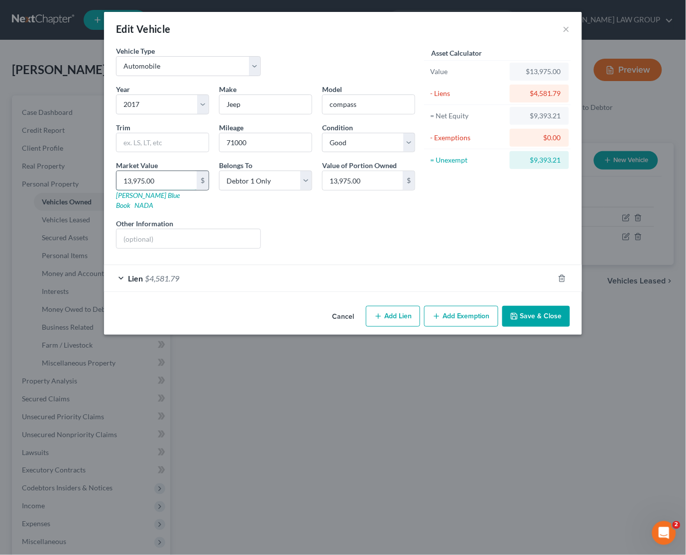
click at [175, 183] on input "13,975.00" at bounding box center [156, 180] width 80 height 19
type input "5"
type input "5.00"
type input "4"
type input "4.00"
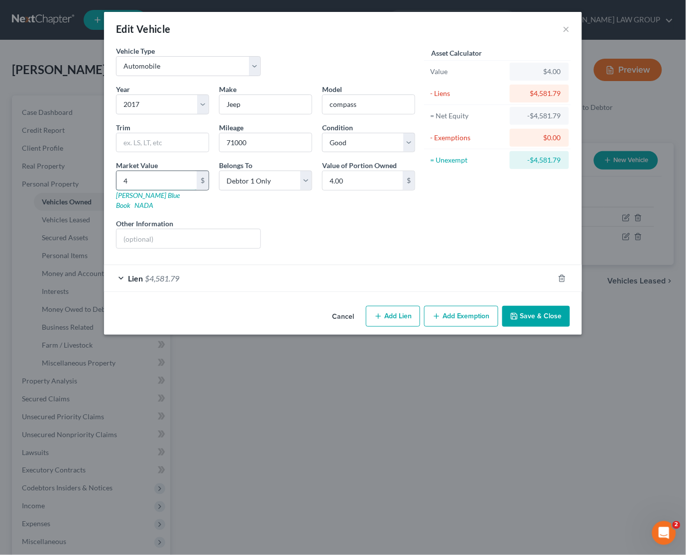
type input "40"
type input "40.00"
type input "400"
type input "400.00"
type input "4000"
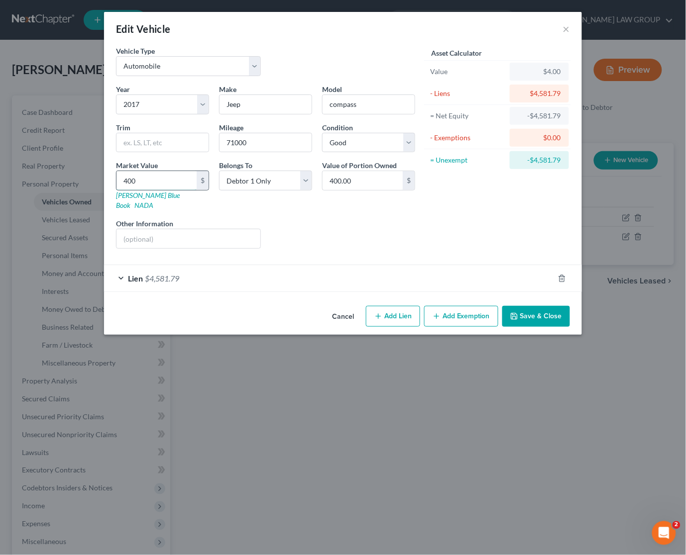
type input "4,000.00"
type input "4,000"
click at [458, 239] on div "Asset Calculator Value $4,000.00 - Liens $4,581.79 = Net Equity -$4,577.79 - Ex…" at bounding box center [497, 151] width 155 height 211
click at [372, 106] on input "compass" at bounding box center [368, 104] width 92 height 19
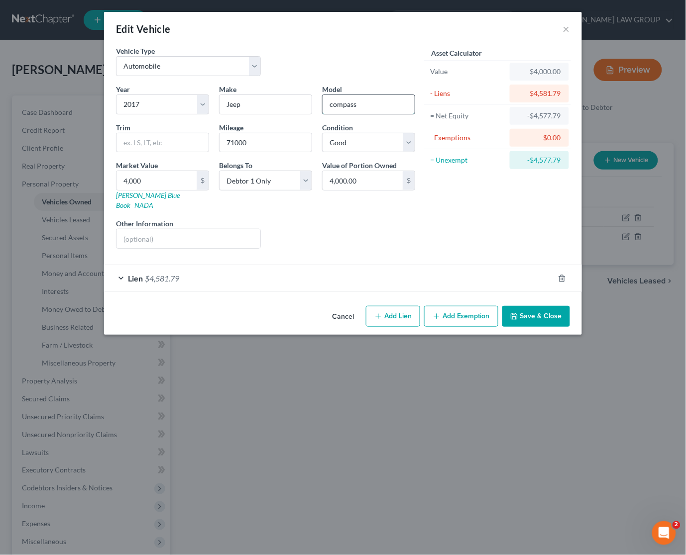
type input "Compass"
click at [481, 234] on div "Asset Calculator Value $4,000.00 - Liens $4,581.79 = Net Equity -$4,577.79 - Ex…" at bounding box center [497, 151] width 155 height 211
click at [410, 143] on select "Select Excellent Very Good Good Fair Poor" at bounding box center [368, 143] width 93 height 20
select select "4"
click at [322, 133] on select "Select Excellent Very Good Good Fair Poor" at bounding box center [368, 143] width 93 height 20
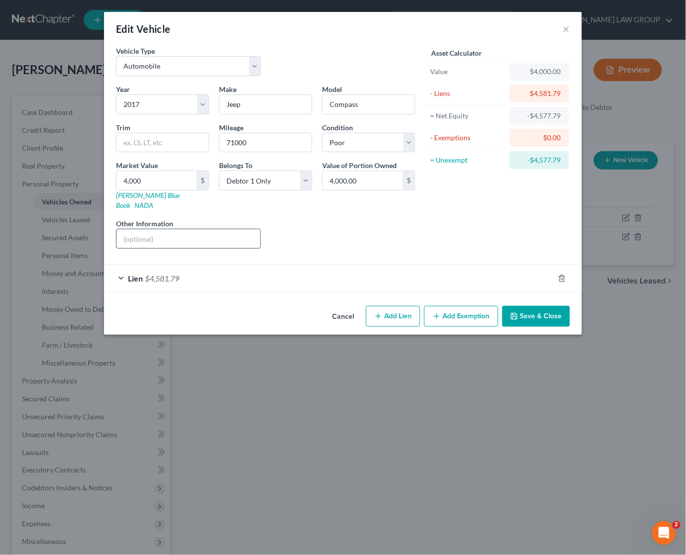
click at [182, 229] on input "text" at bounding box center [188, 238] width 144 height 19
type input "This vehicle was totaled prior to the case filing date"
click at [543, 307] on button "Save & Close" at bounding box center [536, 316] width 68 height 21
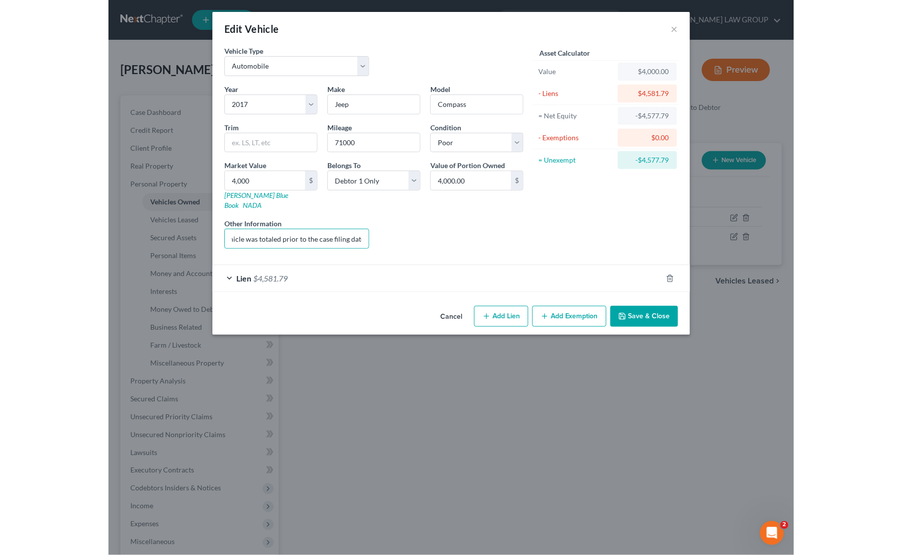
scroll to position [0, 0]
